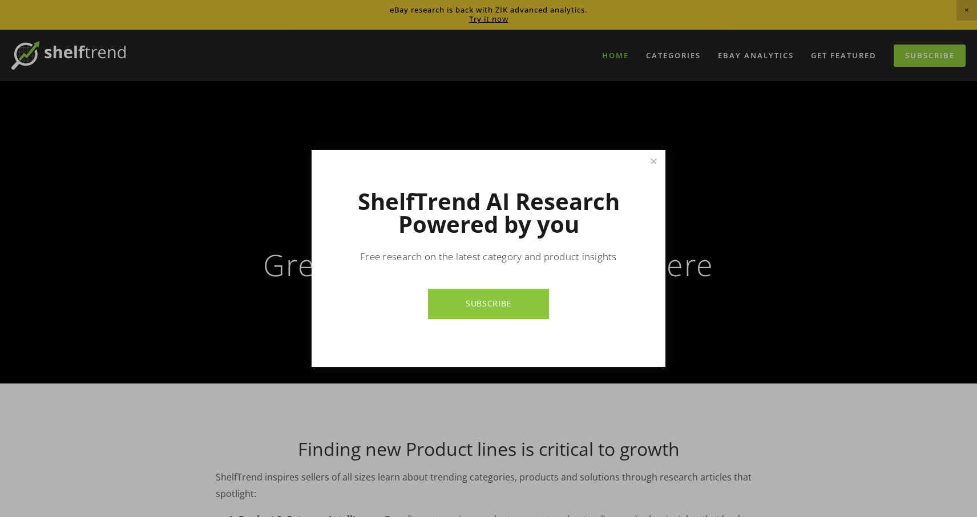
click at [664, 60] on div at bounding box center [488, 258] width 977 height 517
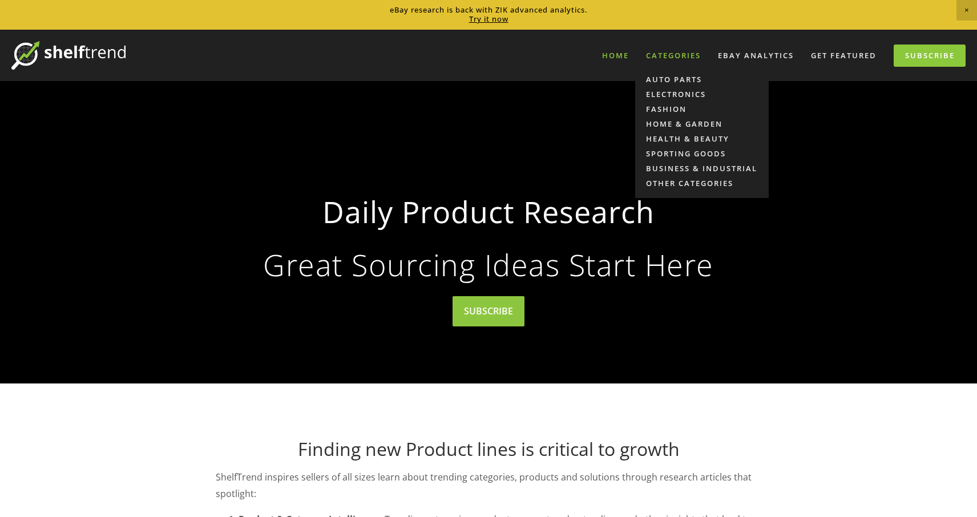
click at [654, 55] on div "Categories" at bounding box center [674, 55] width 70 height 19
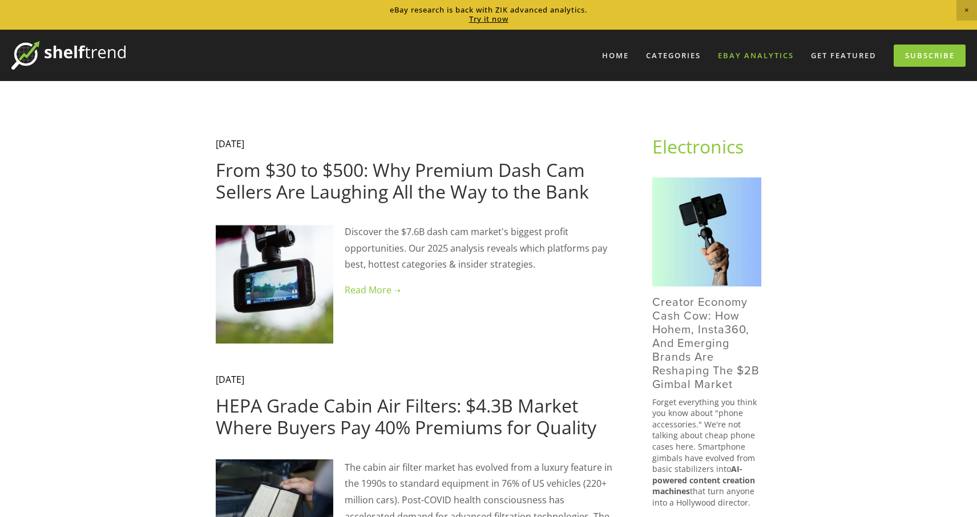
click at [755, 55] on link "eBay Analytics" at bounding box center [756, 55] width 91 height 19
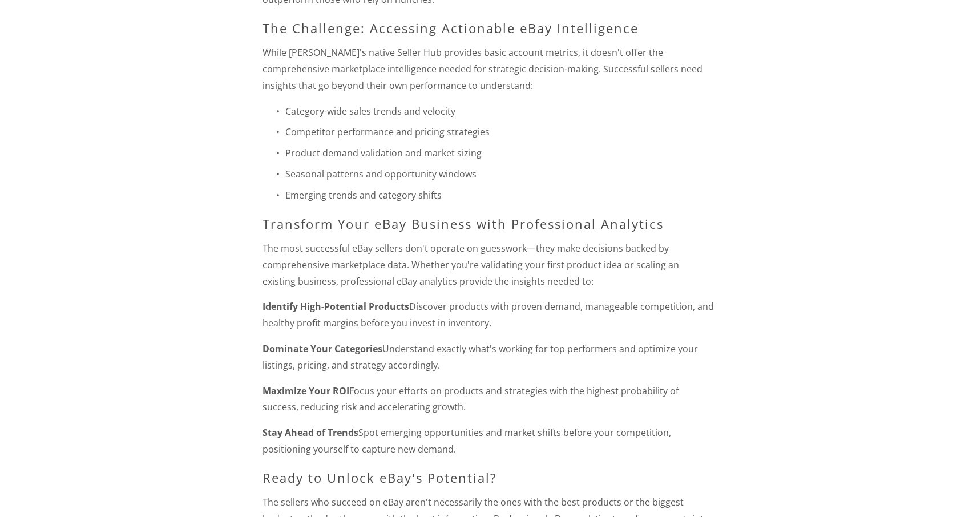
scroll to position [1345, 0]
